Goal: Transaction & Acquisition: Book appointment/travel/reservation

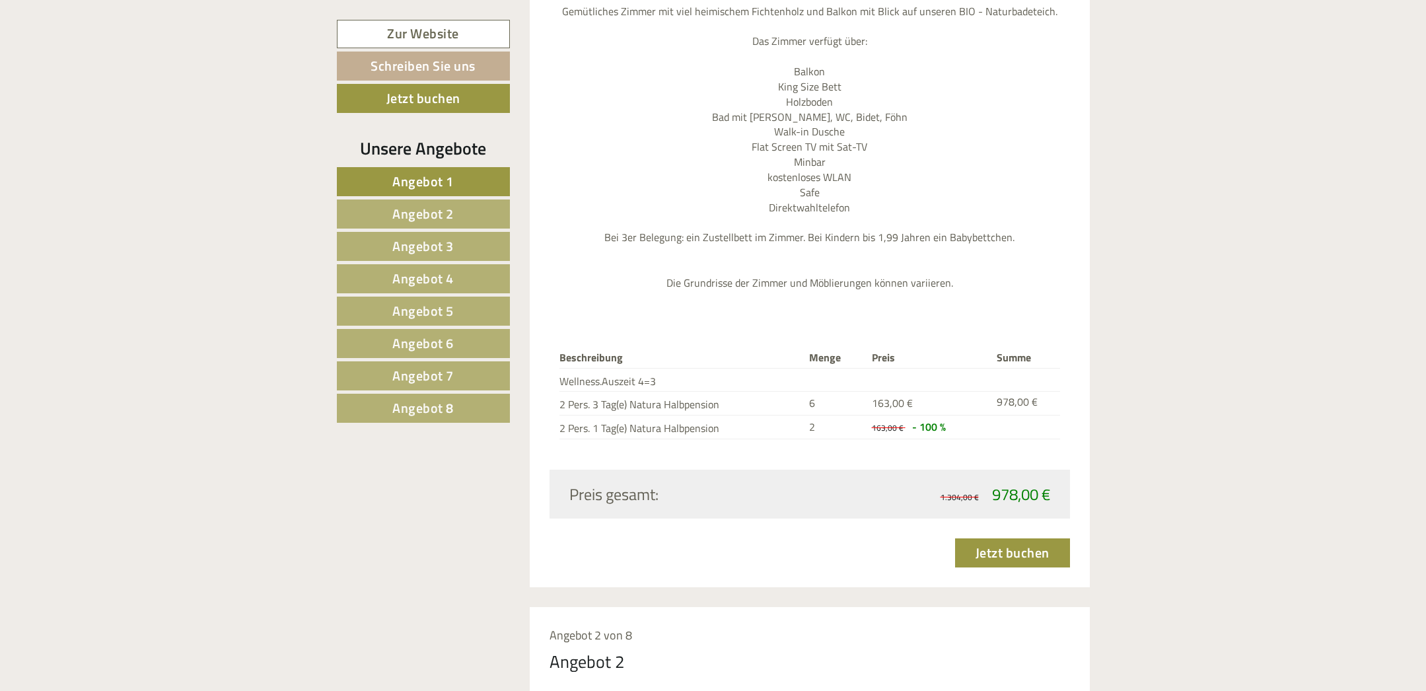
scroll to position [1392, 0]
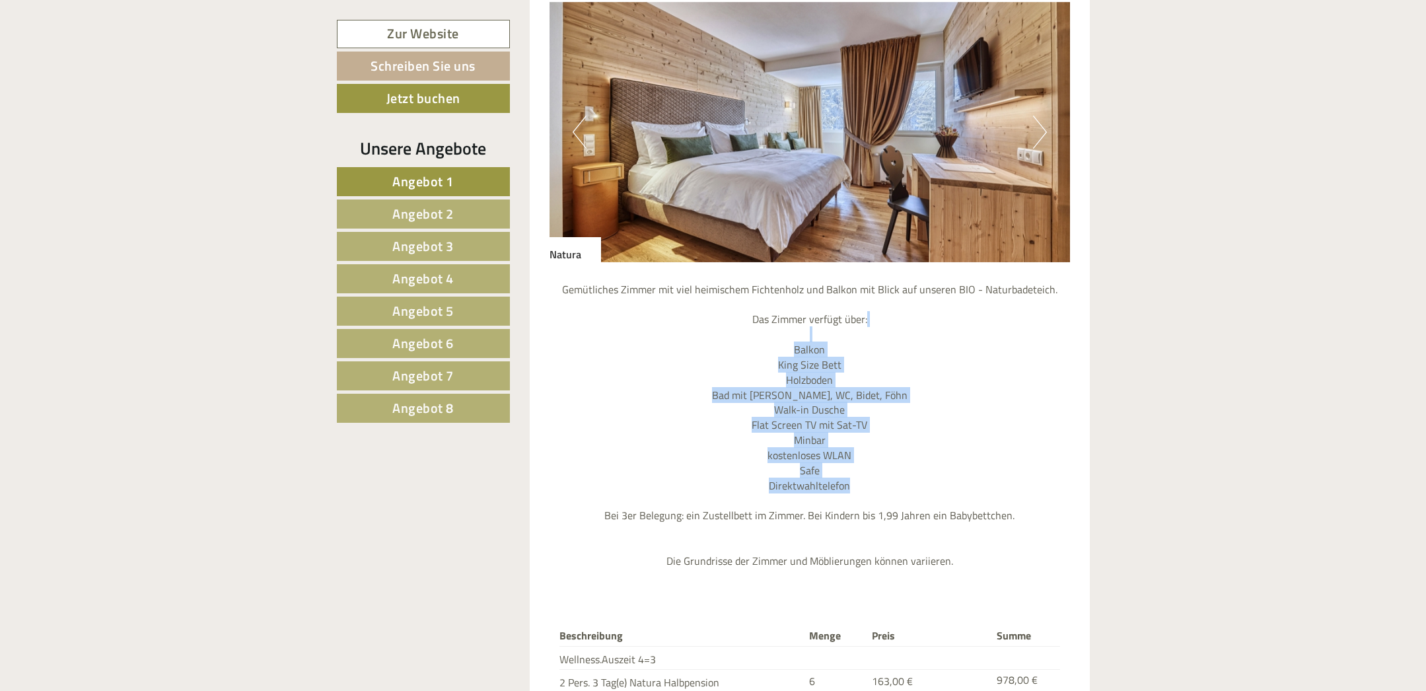
drag, startPoint x: 802, startPoint y: 347, endPoint x: 854, endPoint y: 487, distance: 149.0
click at [854, 487] on p "Gemütliches Zimmer mit viel heimischem Fichtenholz und Balkon mit Blick auf uns…" at bounding box center [809, 425] width 520 height 287
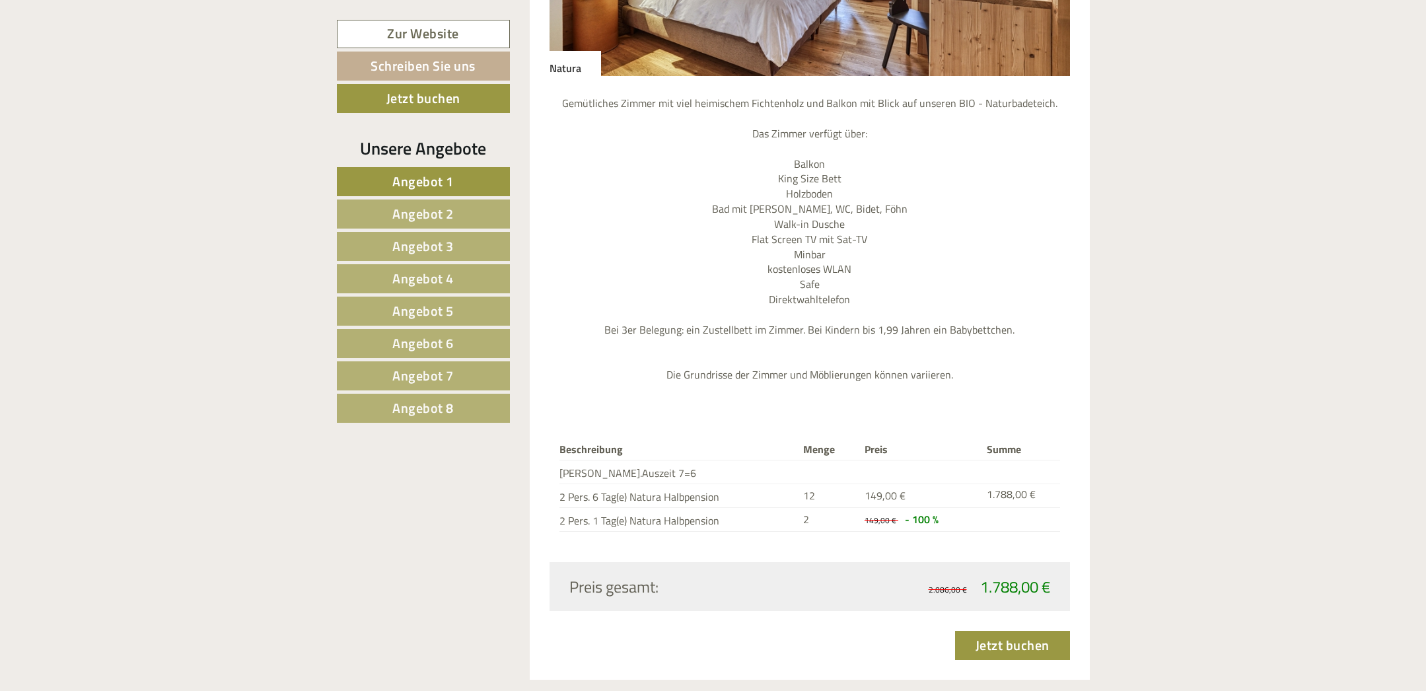
scroll to position [2645, 0]
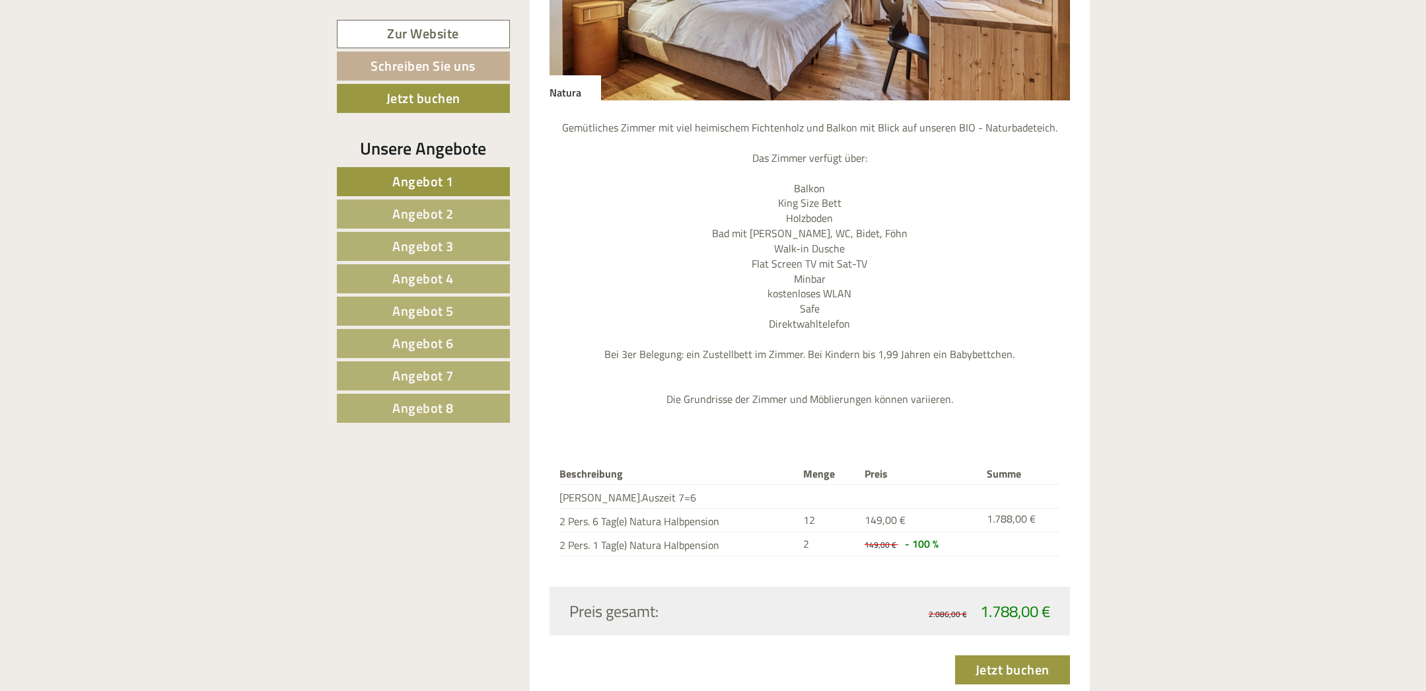
click at [394, 207] on span "Angebot 2" at bounding box center [422, 213] width 61 height 20
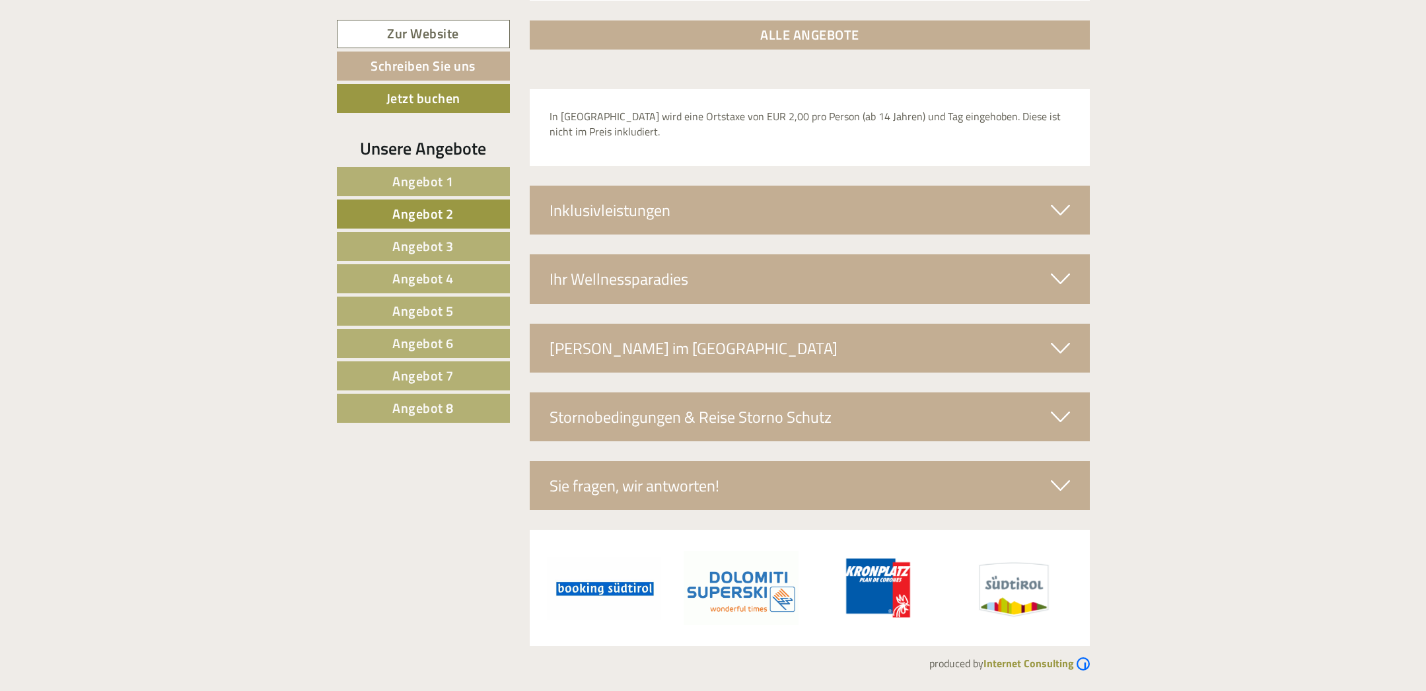
scroll to position [1185, 0]
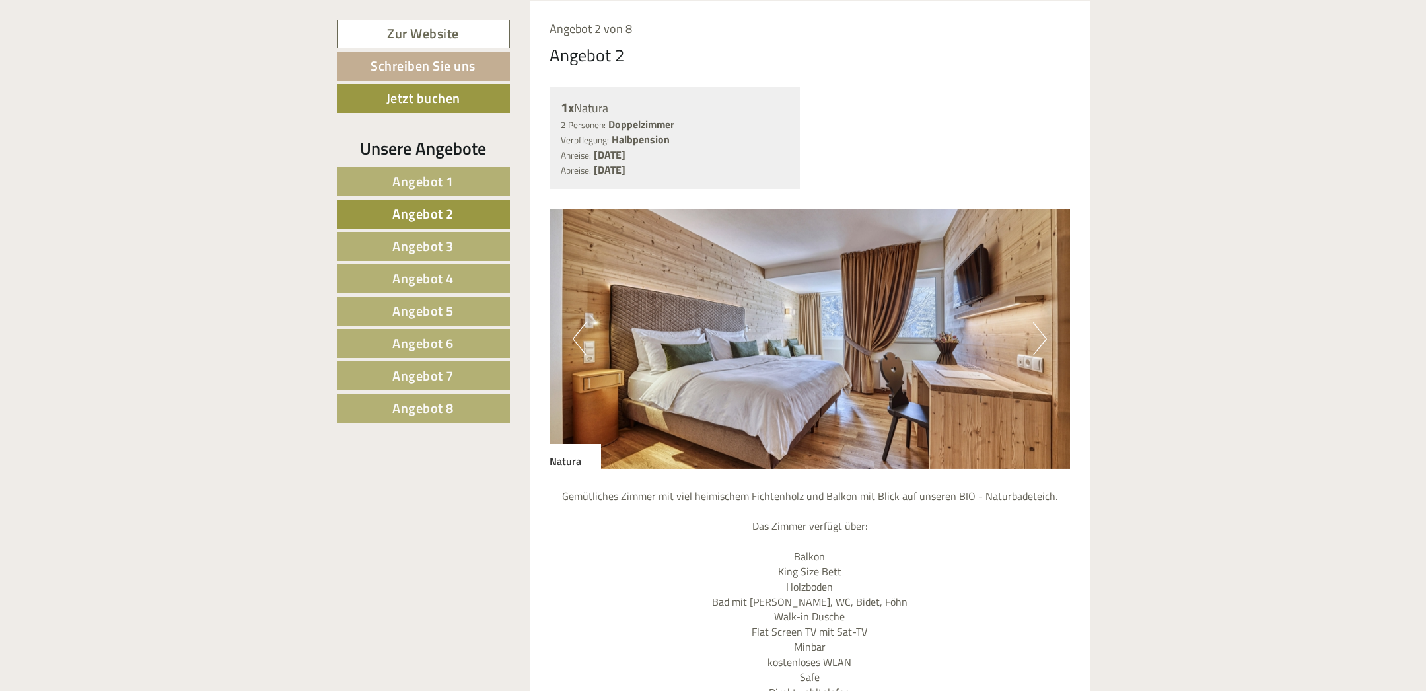
click at [399, 248] on span "Angebot 3" at bounding box center [422, 246] width 61 height 20
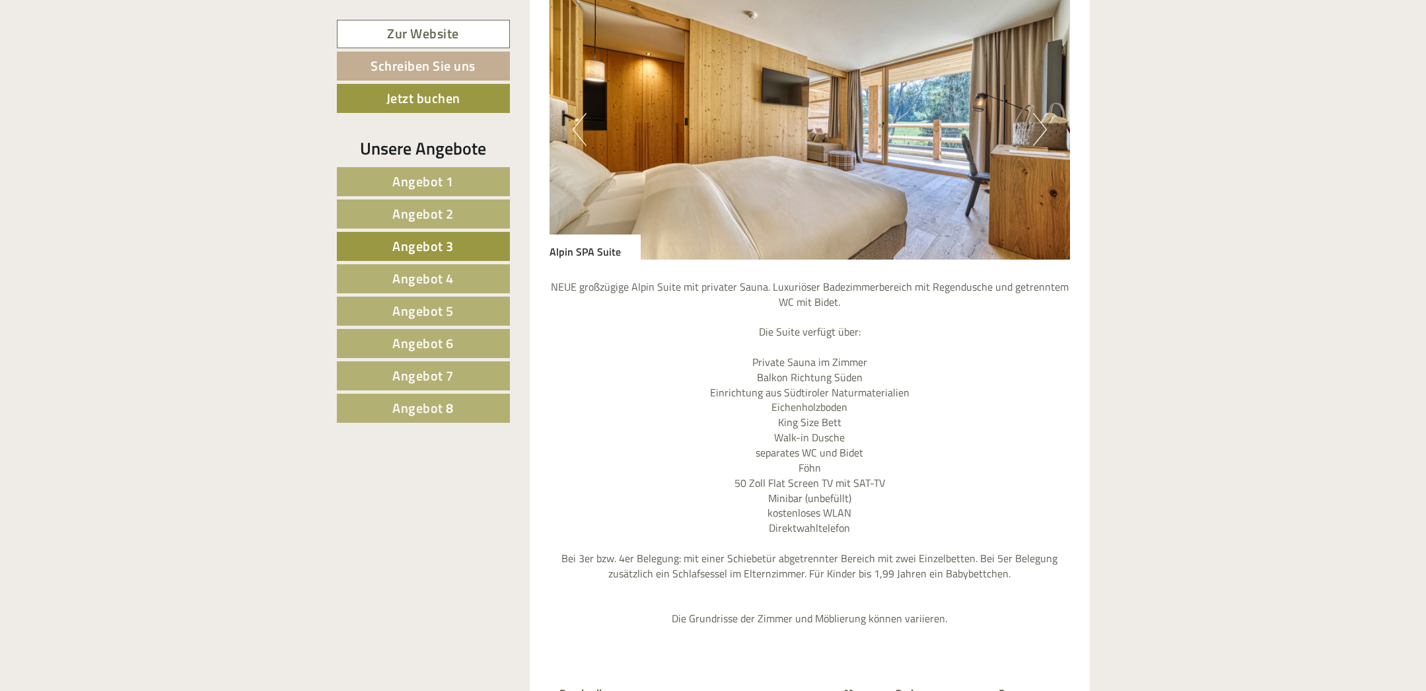
scroll to position [1743, 0]
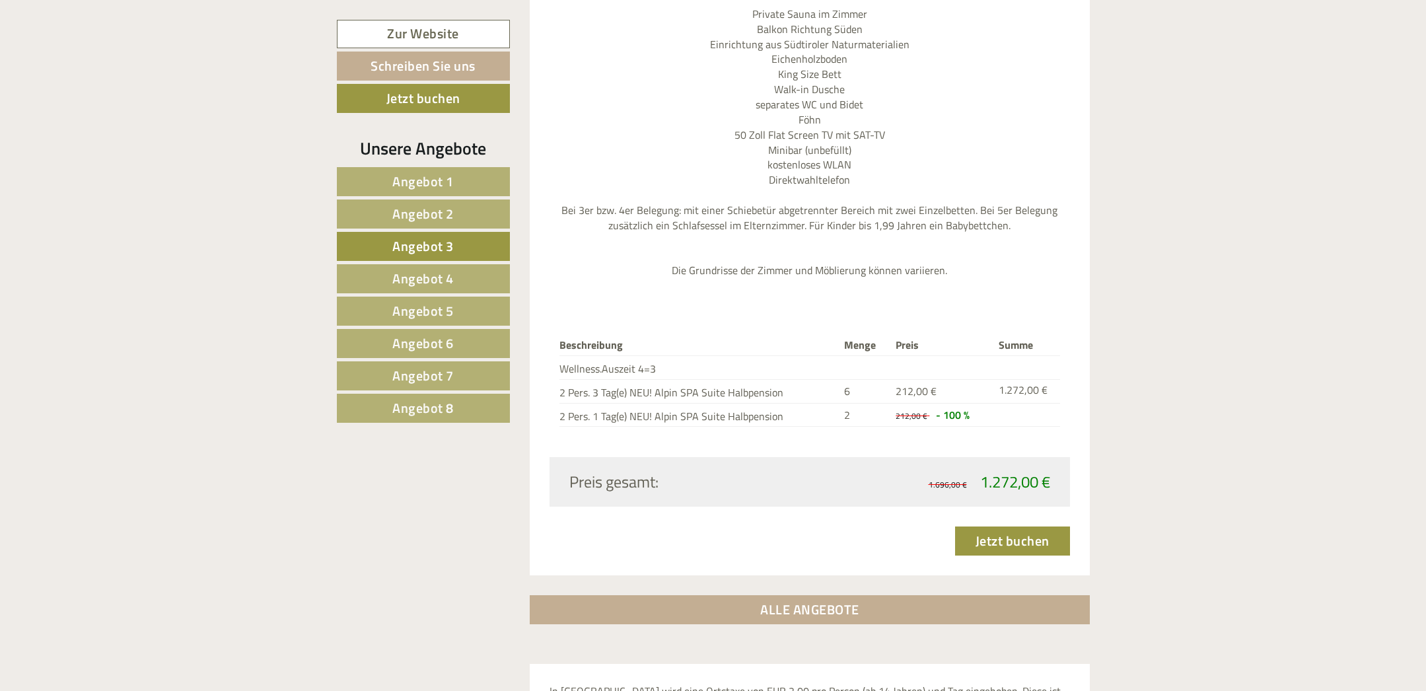
click at [415, 268] on span "Angebot 4" at bounding box center [422, 278] width 61 height 20
click at [473, 312] on link "Angebot 5" at bounding box center [423, 310] width 173 height 29
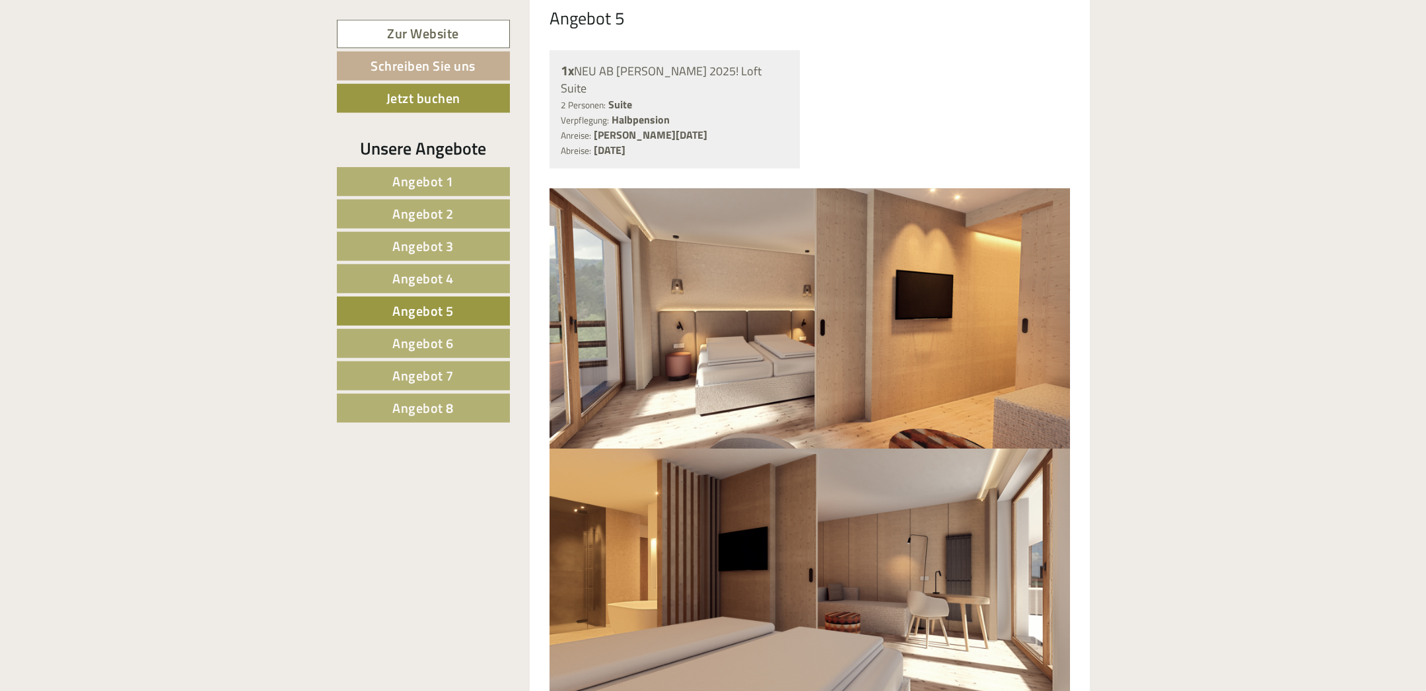
scroll to position [1255, 0]
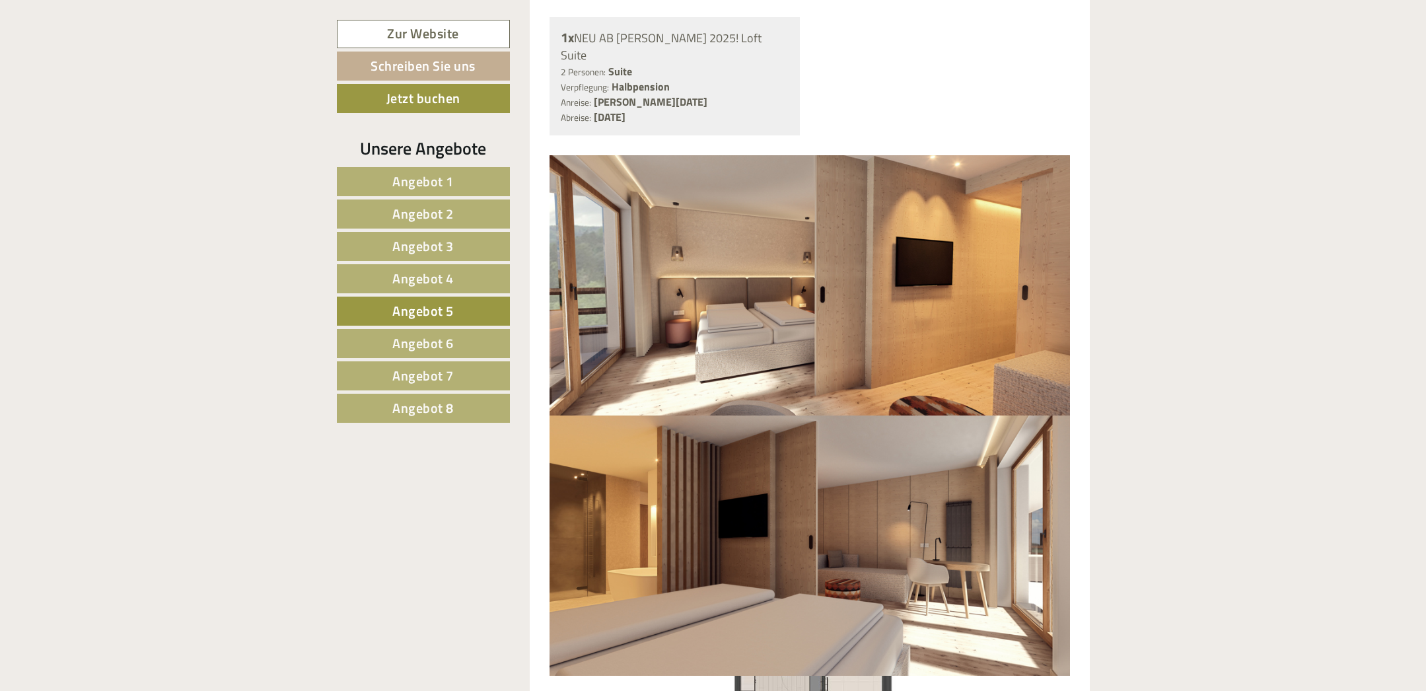
click at [433, 339] on span "Angebot 6" at bounding box center [422, 343] width 61 height 20
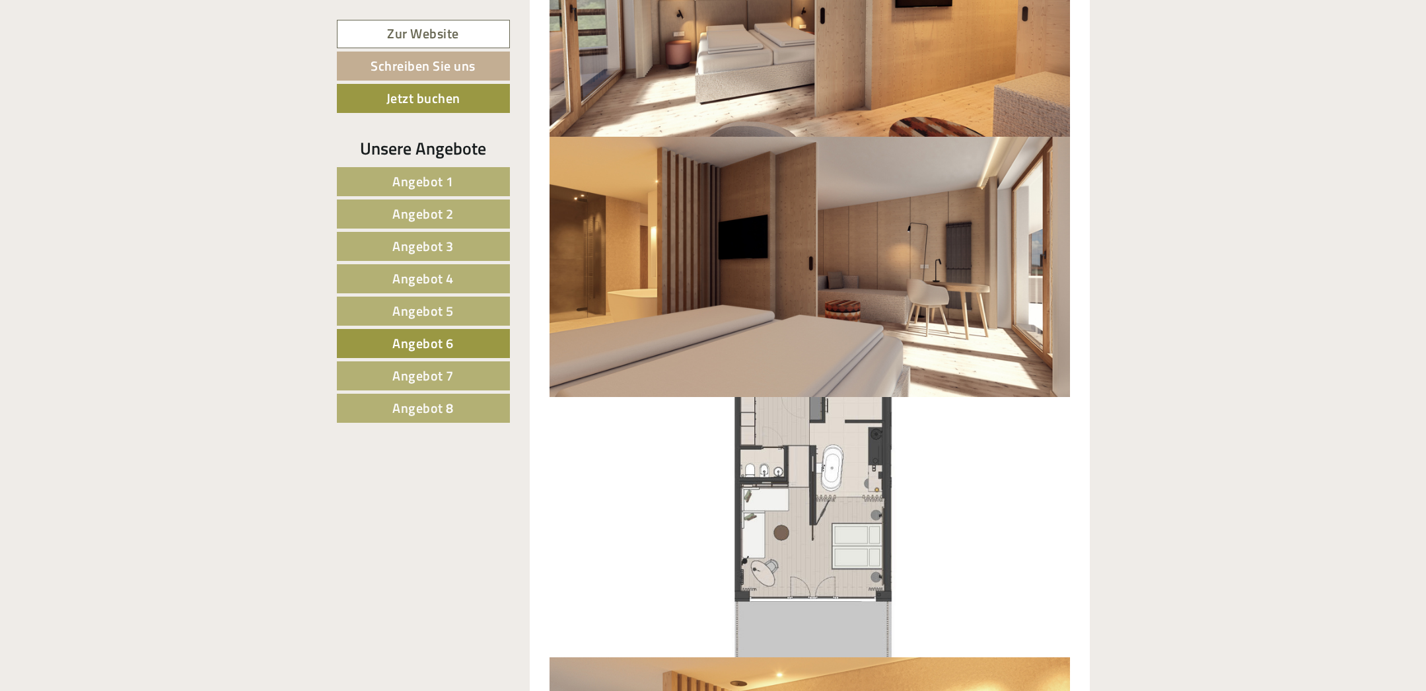
scroll to position [1812, 0]
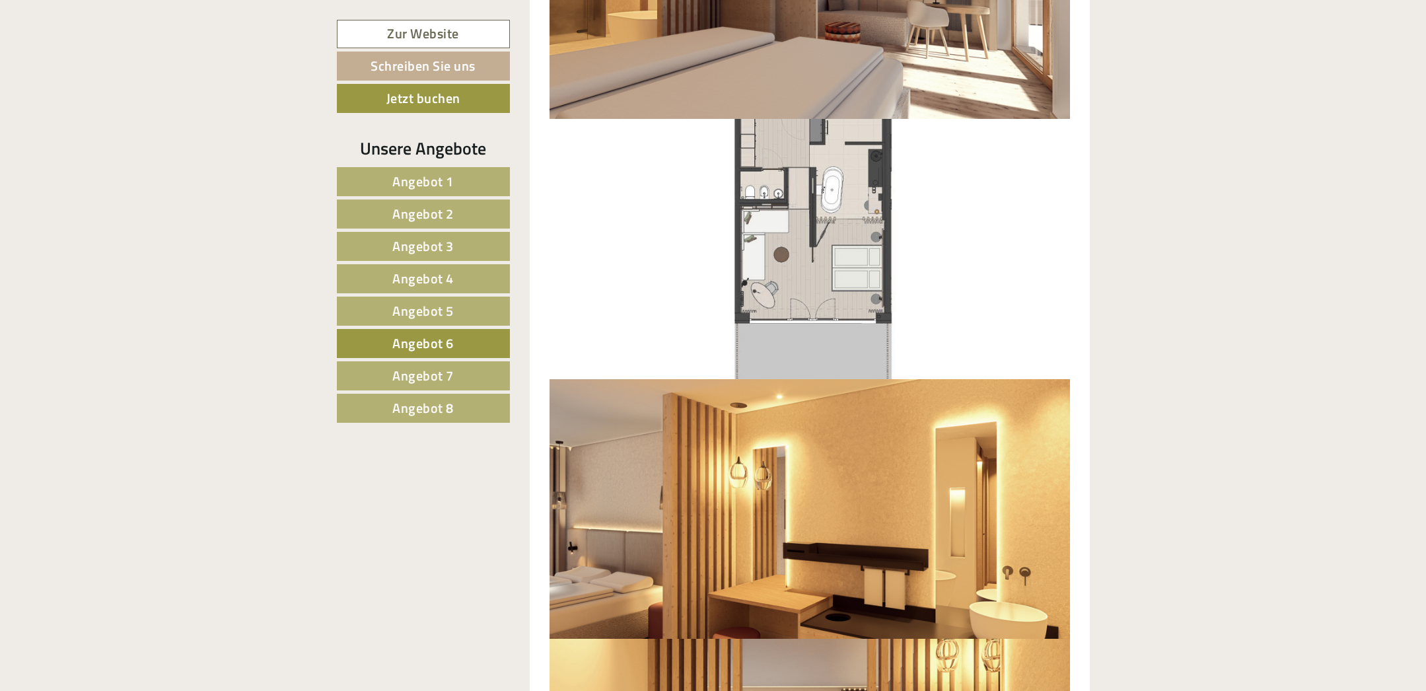
click at [437, 400] on span "Angebot 8" at bounding box center [422, 408] width 61 height 20
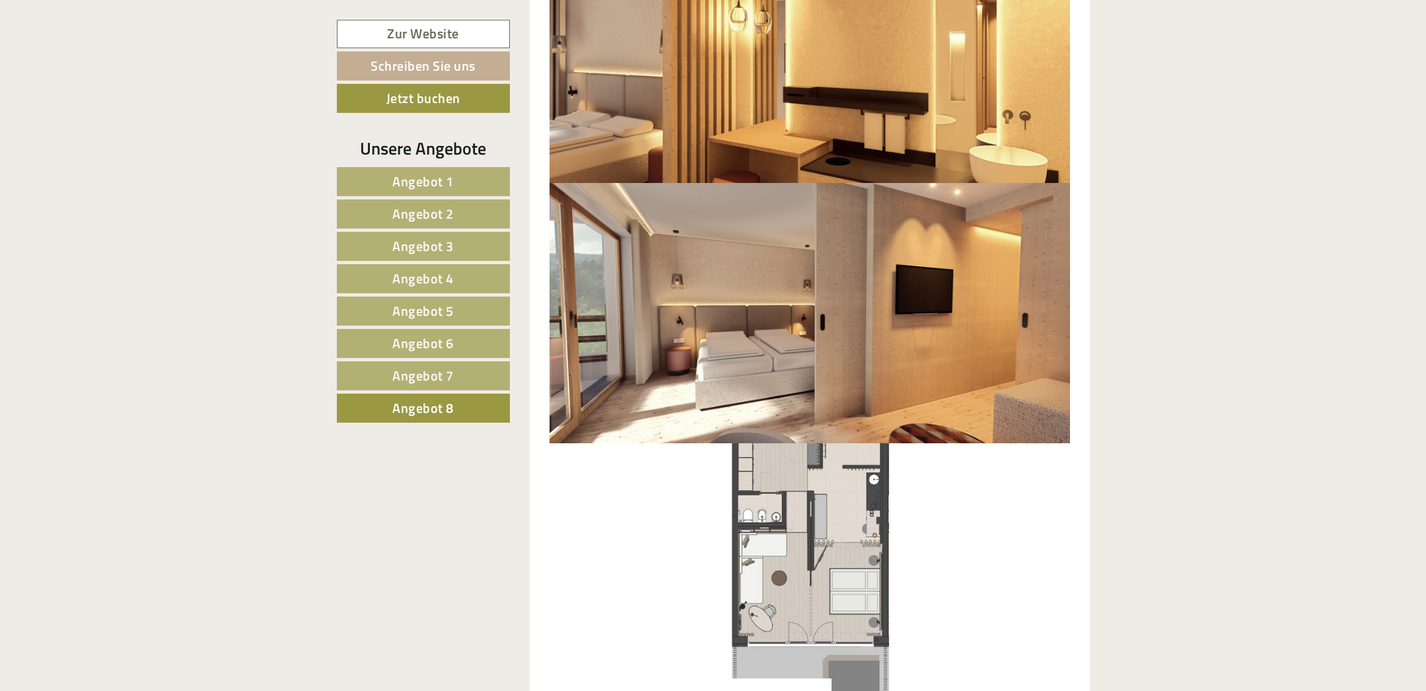
scroll to position [1603, 0]
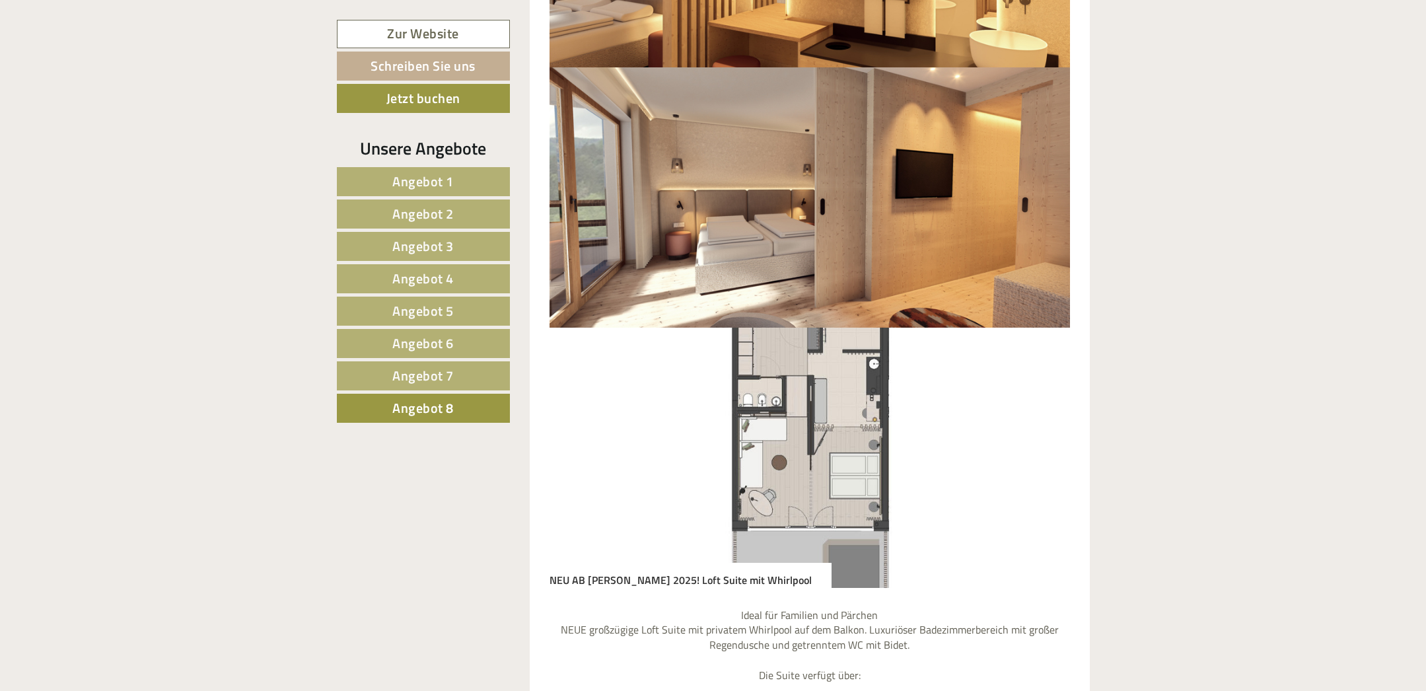
click at [442, 273] on span "Angebot 4" at bounding box center [422, 278] width 61 height 20
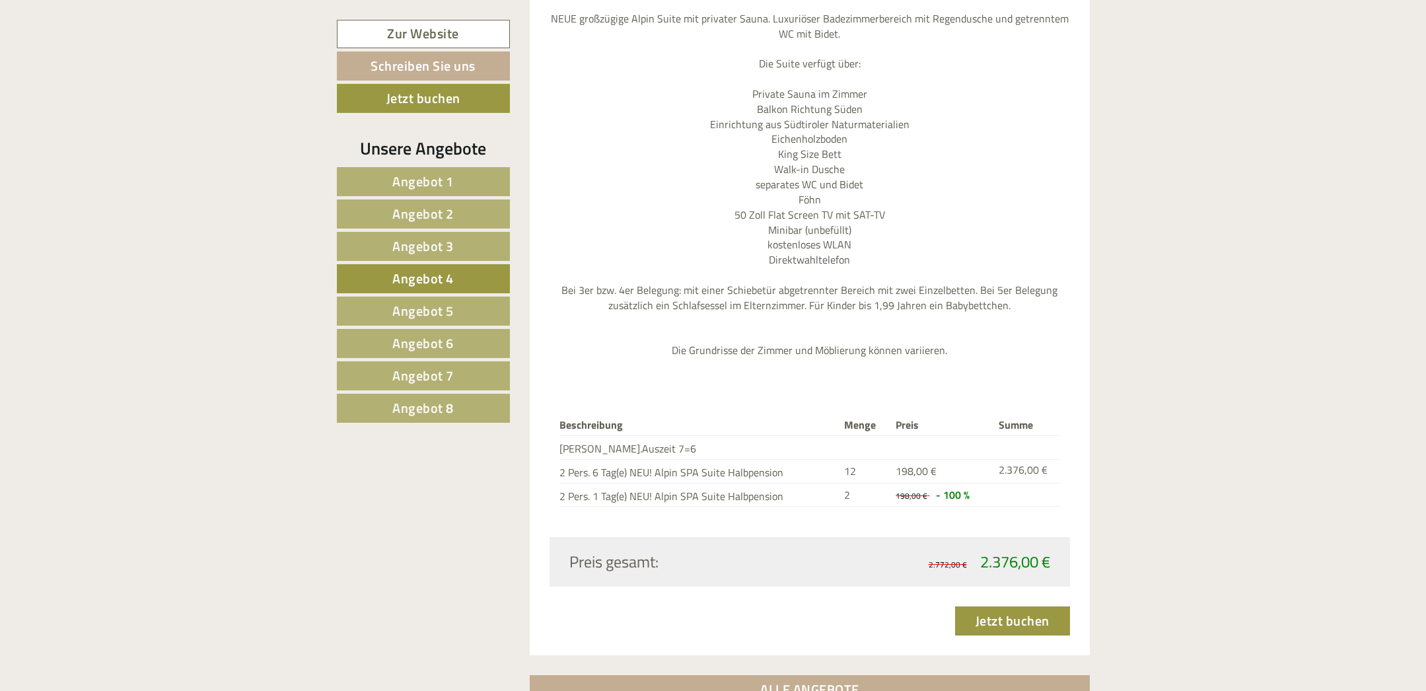
scroll to position [1673, 0]
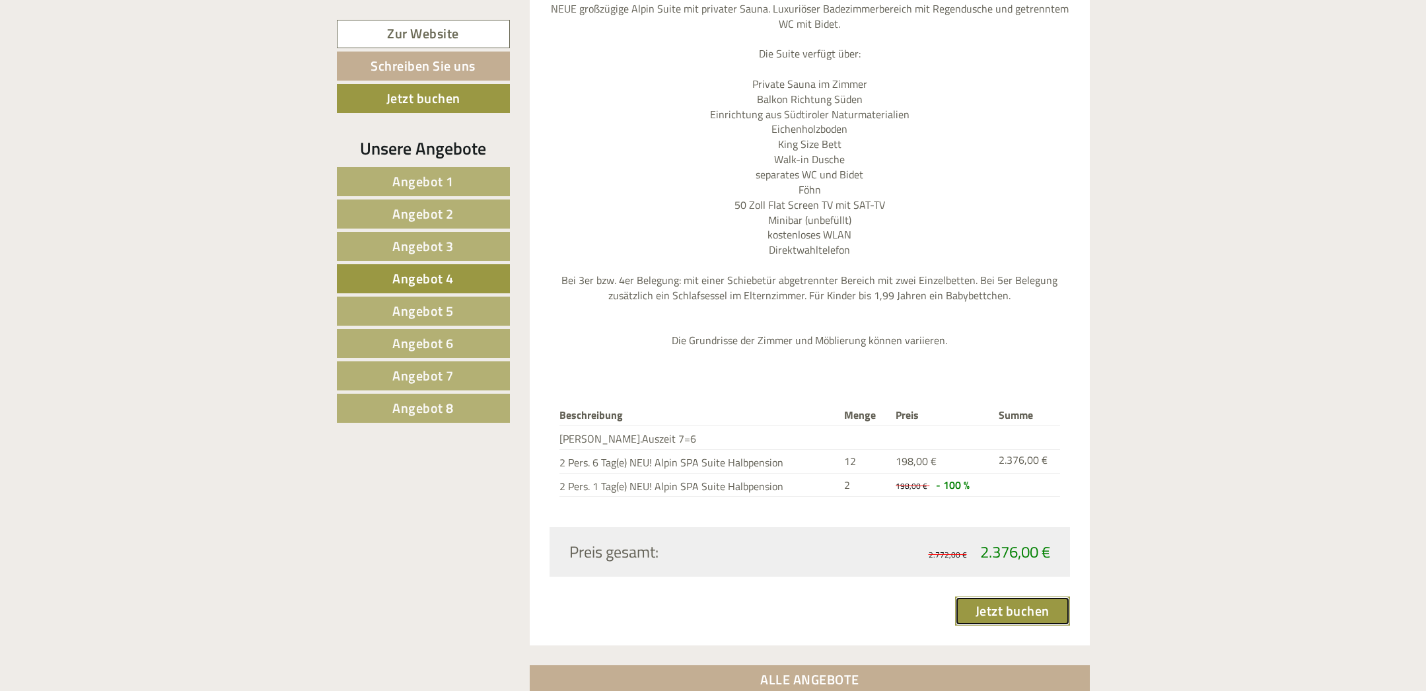
click at [1017, 601] on link "Jetzt buchen" at bounding box center [1012, 610] width 115 height 29
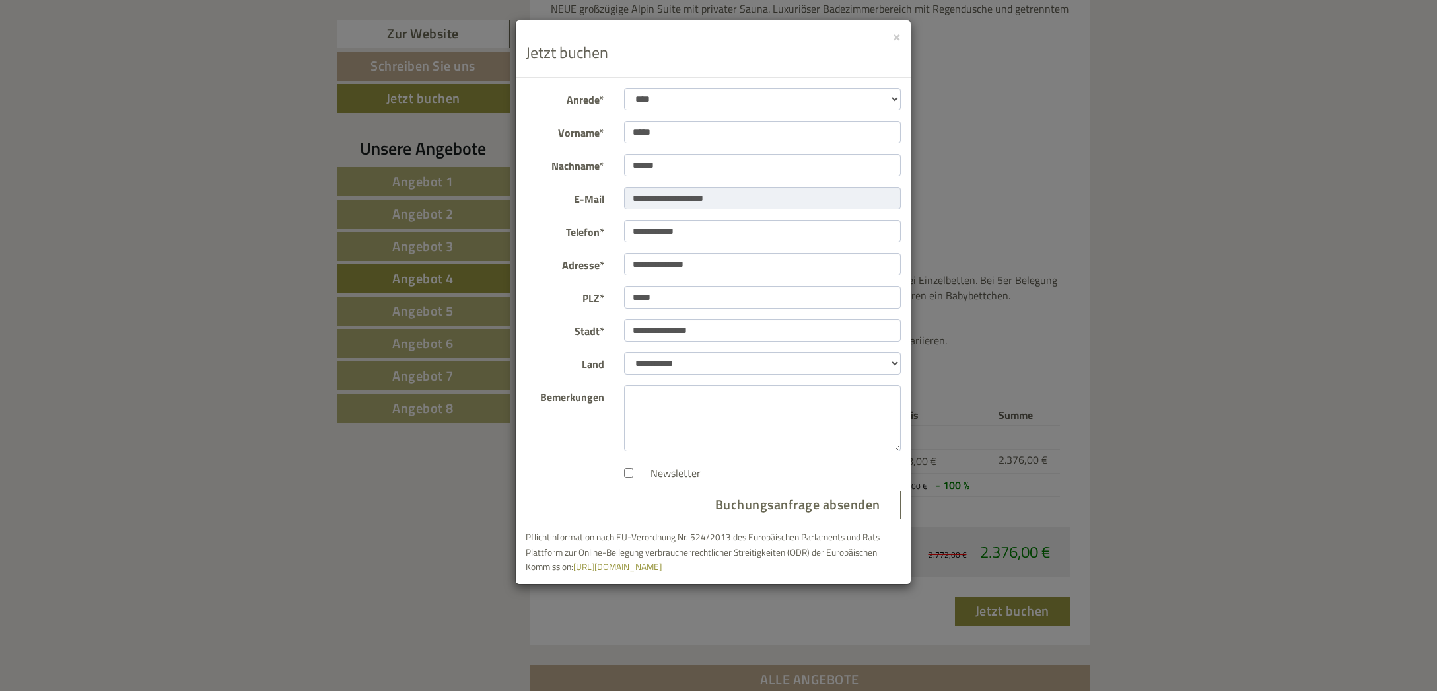
click at [1197, 318] on div "**********" at bounding box center [718, 345] width 1437 height 691
